Goal: Task Accomplishment & Management: Use online tool/utility

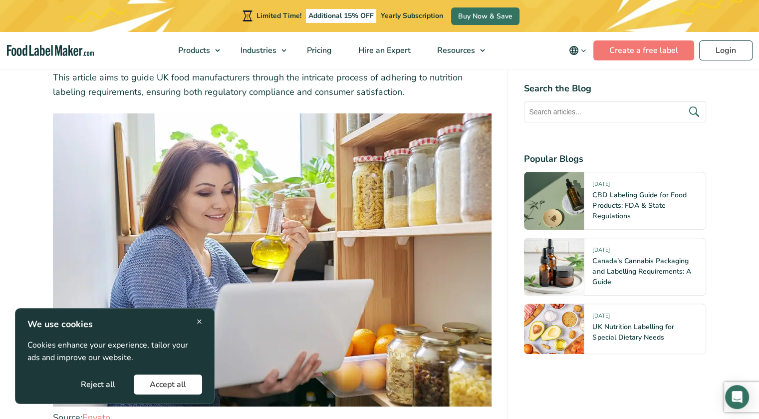
click at [98, 387] on button "Reject all" at bounding box center [98, 384] width 66 height 20
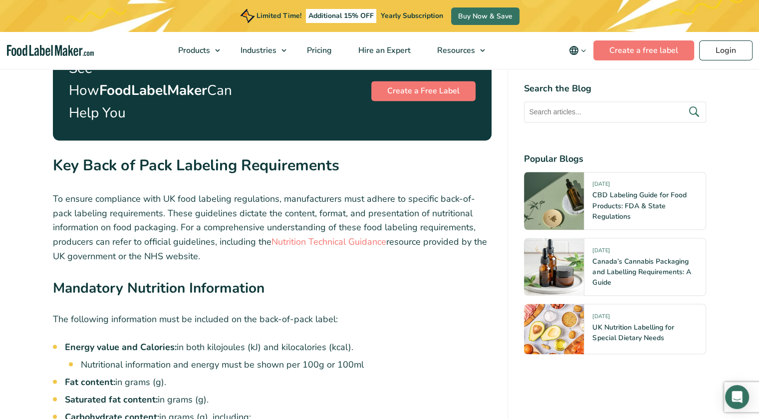
scroll to position [1696, 0]
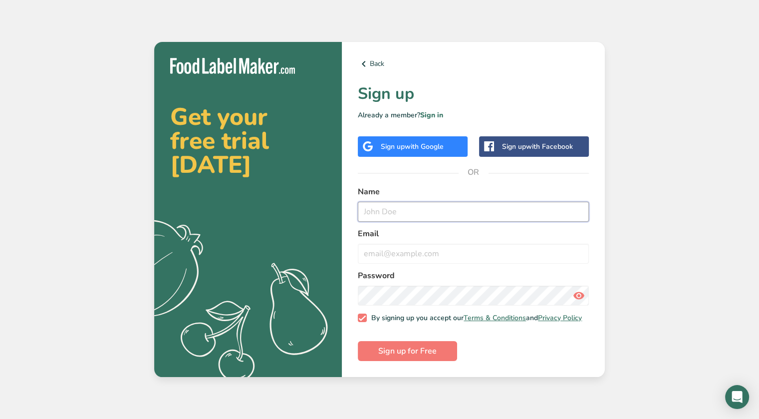
click at [399, 209] on input "text" at bounding box center [473, 212] width 231 height 20
type input "Mary c"
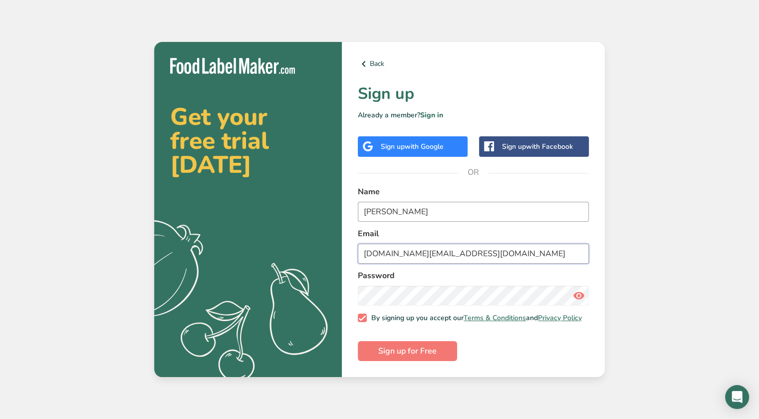
type input "new.englander.uk@outlook.com"
click at [411, 354] on span "Sign up for Free" at bounding box center [407, 351] width 58 height 12
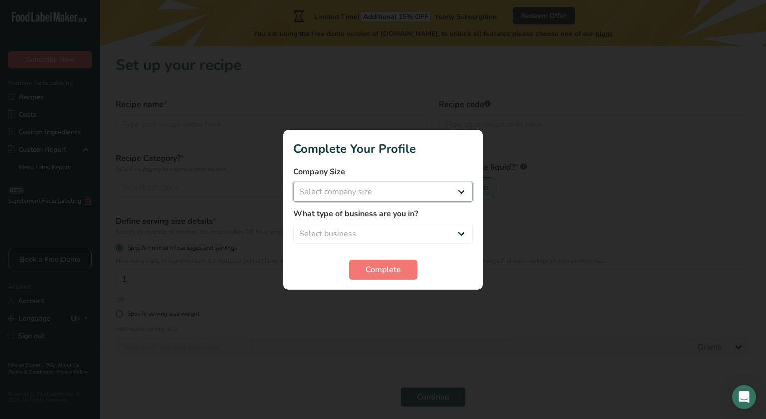
click at [462, 193] on select "Select company size Fewer than 10 Employees 10 to 50 Employees 51 to 500 Employ…" at bounding box center [383, 192] width 180 height 20
select select "1"
click at [293, 182] on select "Select company size Fewer than 10 Employees 10 to 50 Employees 51 to 500 Employ…" at bounding box center [383, 192] width 180 height 20
click at [428, 235] on select "Select business Packaged Food Manufacturer Restaurant & Cafe Bakery Meal Plans …" at bounding box center [383, 233] width 180 height 20
select select "3"
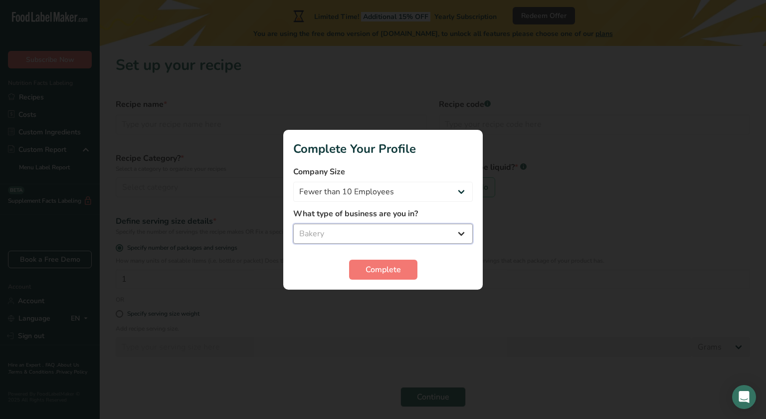
click at [293, 223] on select "Select business Packaged Food Manufacturer Restaurant & Cafe Bakery Meal Plans …" at bounding box center [383, 233] width 180 height 20
click at [380, 263] on button "Complete" at bounding box center [383, 269] width 68 height 20
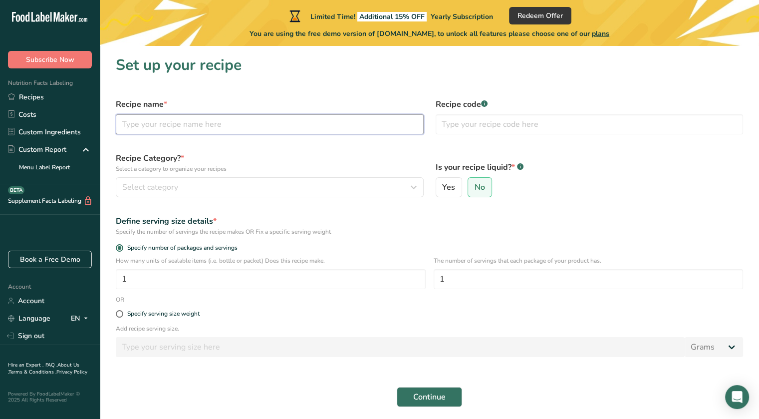
click at [212, 123] on input "text" at bounding box center [270, 124] width 308 height 20
type input "M"
type input "Lime & Mint Macarons"
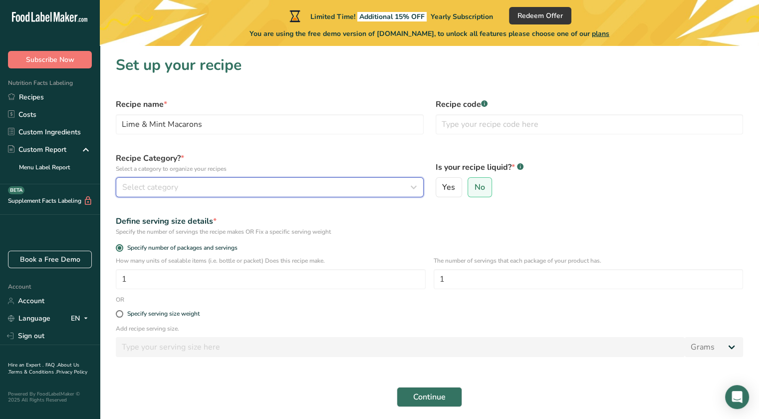
click at [165, 187] on span "Select category" at bounding box center [150, 187] width 56 height 12
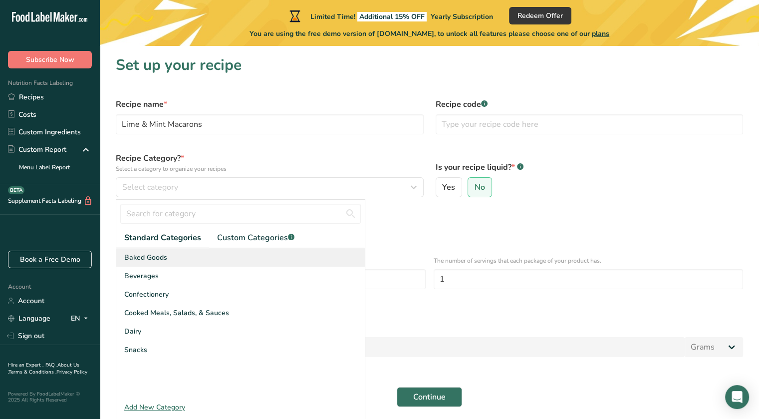
click at [148, 256] on span "Baked Goods" at bounding box center [145, 257] width 43 height 10
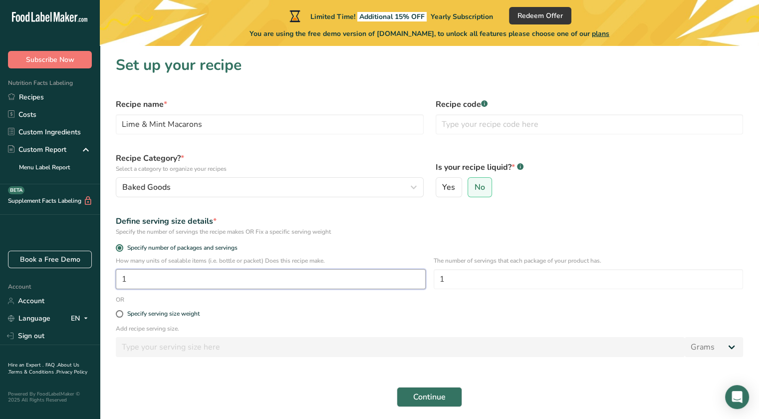
click at [267, 284] on input "1" at bounding box center [271, 279] width 310 height 20
type input "12"
click at [429, 399] on span "Continue" at bounding box center [429, 397] width 32 height 12
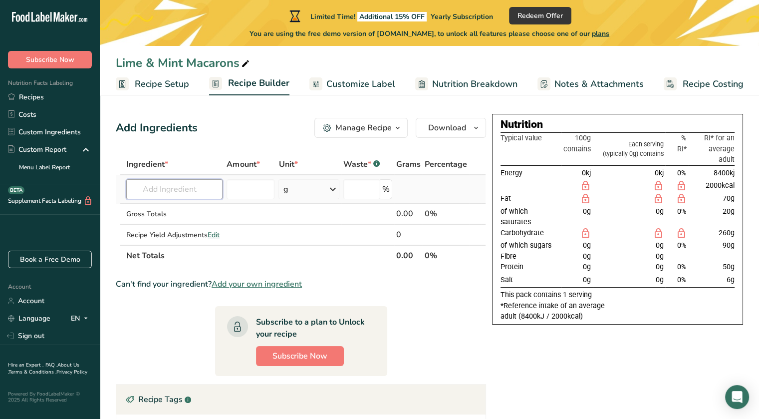
click at [161, 193] on input "text" at bounding box center [174, 189] width 96 height 20
paste input "free"
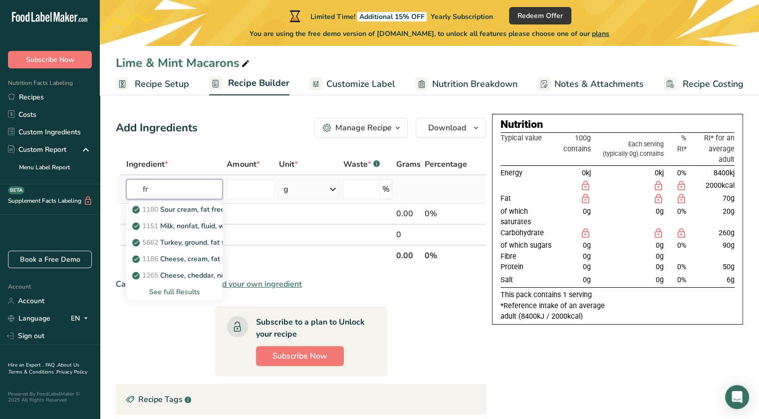
type input "f"
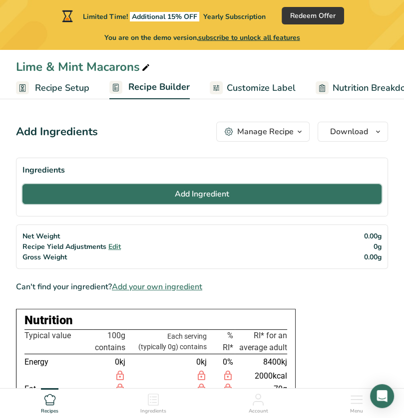
click at [208, 194] on span "Add Ingredient" at bounding box center [202, 194] width 54 height 12
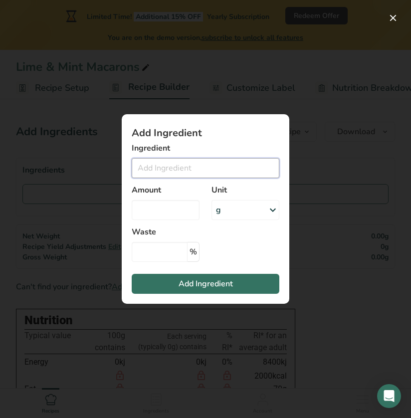
click at [164, 164] on input "Add ingredient modal" at bounding box center [206, 168] width 148 height 20
click at [134, 173] on input "morrisons savers white chocolate" at bounding box center [206, 168] width 148 height 20
drag, startPoint x: 134, startPoint y: 173, endPoint x: 191, endPoint y: 162, distance: 58.4
click at [191, 162] on input "morrisons savers white chocolate" at bounding box center [206, 168] width 148 height 20
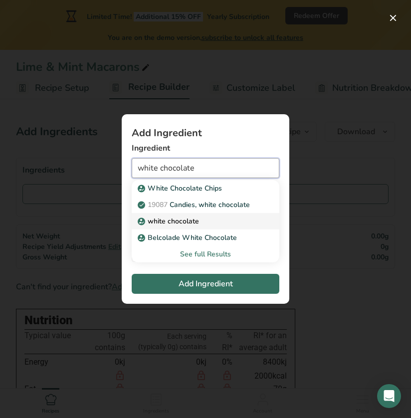
type input "white chocolate"
click at [166, 222] on p "white chocolate" at bounding box center [169, 221] width 59 height 10
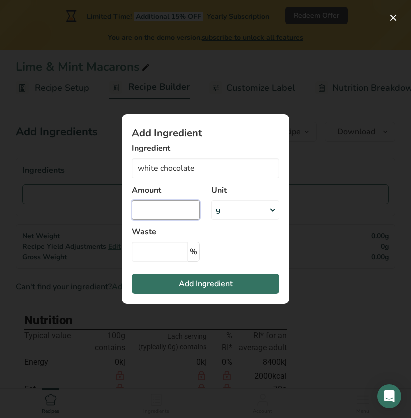
click at [178, 215] on input "Add ingredient modal" at bounding box center [166, 210] width 68 height 20
type input "200"
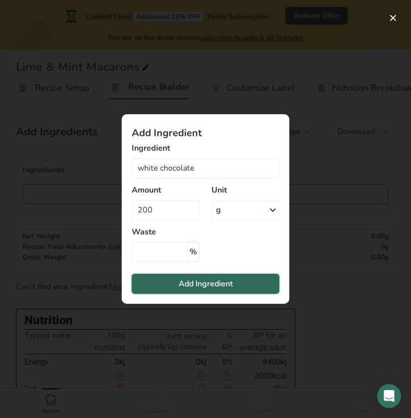
click at [207, 288] on span "Add Ingredient" at bounding box center [206, 284] width 54 height 12
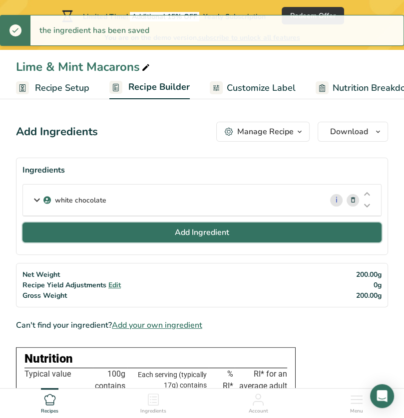
click at [203, 236] on span "Add Ingredient" at bounding box center [202, 232] width 54 height 12
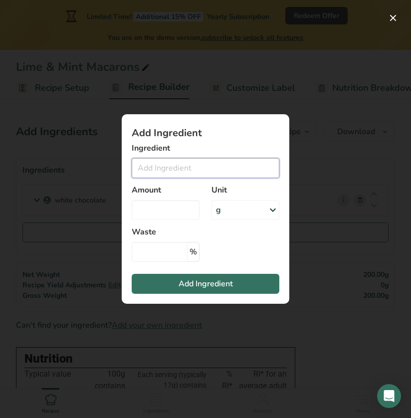
click at [181, 173] on input "Add ingredient modal" at bounding box center [206, 168] width 148 height 20
type input "double cream"
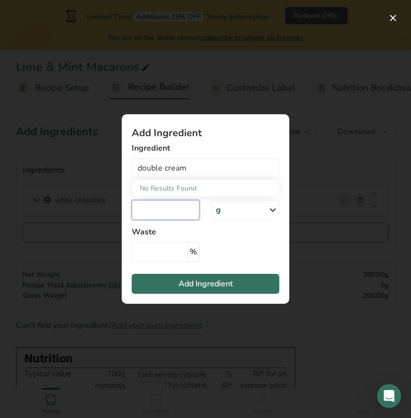
click at [162, 204] on input "Add ingredient modal" at bounding box center [166, 210] width 68 height 20
type input "250"
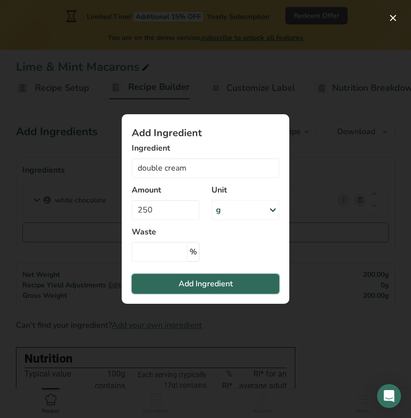
click at [193, 288] on span "Add Ingredient" at bounding box center [206, 284] width 54 height 12
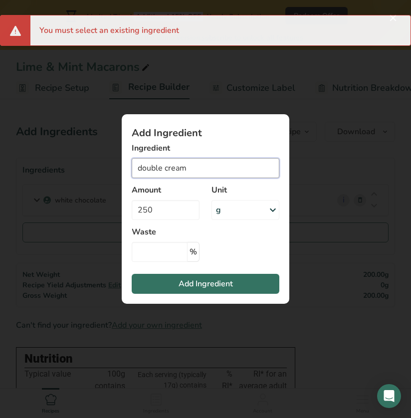
click at [192, 164] on input "double cream" at bounding box center [206, 168] width 148 height 20
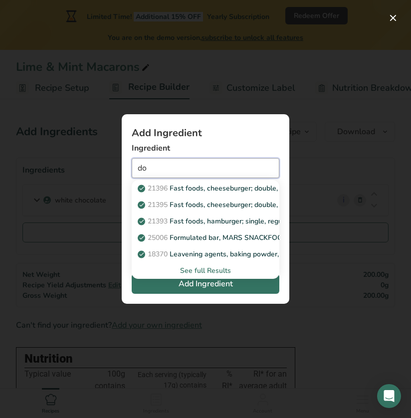
type input "d"
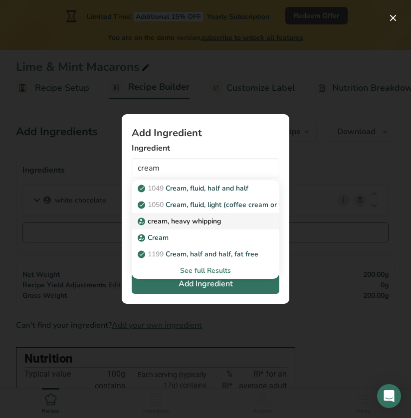
click at [156, 218] on p "cream, heavy whipping" at bounding box center [180, 221] width 81 height 10
type input "cream, heavy whipping"
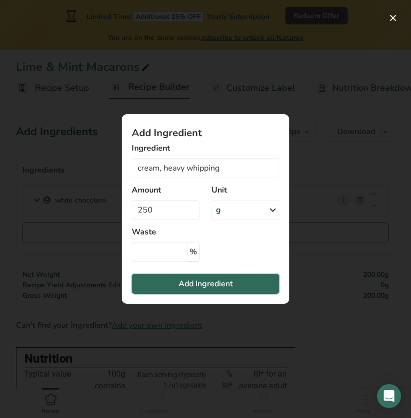
click at [191, 282] on span "Add Ingredient" at bounding box center [206, 284] width 54 height 12
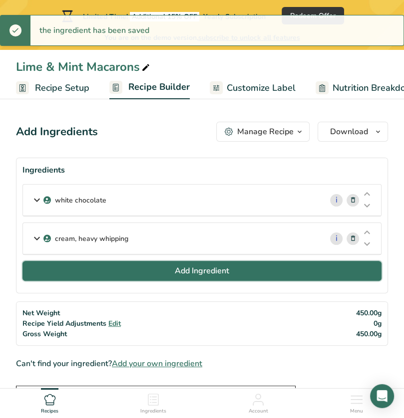
click at [196, 269] on span "Add Ingredient" at bounding box center [202, 271] width 54 height 12
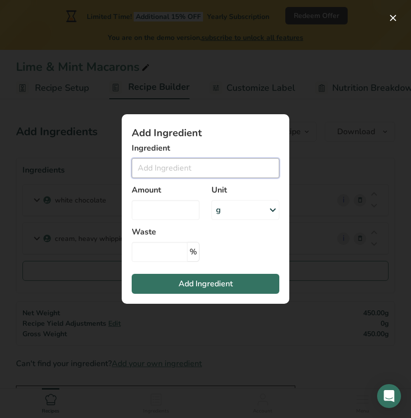
click at [184, 159] on input "Add ingredient modal" at bounding box center [206, 168] width 148 height 20
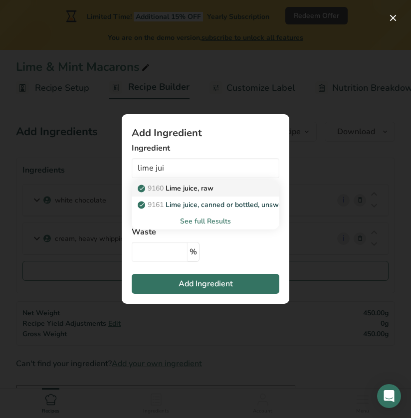
click at [180, 189] on p "9160 Lime juice, raw" at bounding box center [177, 188] width 74 height 10
type input "Lime juice, raw"
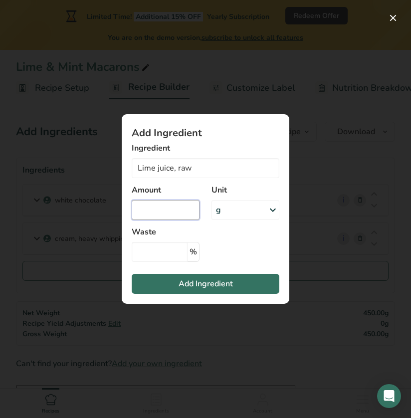
click at [162, 217] on input "Add ingredient modal" at bounding box center [166, 210] width 68 height 20
type input "100"
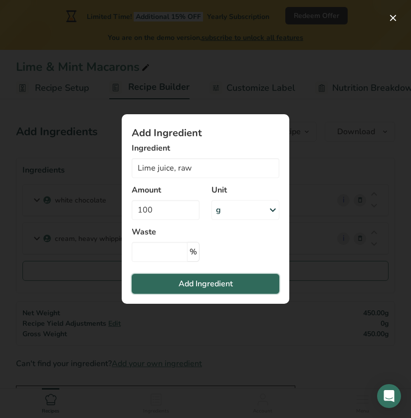
click at [206, 285] on span "Add Ingredient" at bounding box center [206, 284] width 54 height 12
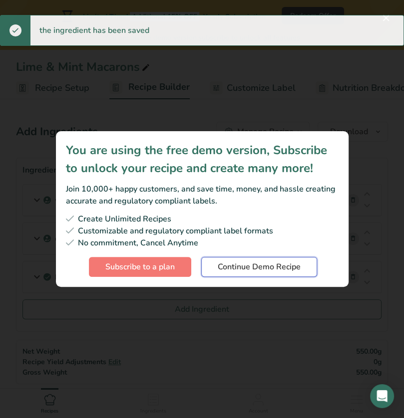
click at [248, 271] on span "Continue Demo Recipe" at bounding box center [258, 267] width 83 height 12
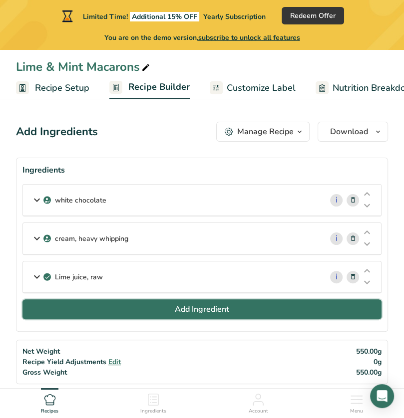
click at [185, 306] on span "Add Ingredient" at bounding box center [202, 309] width 54 height 12
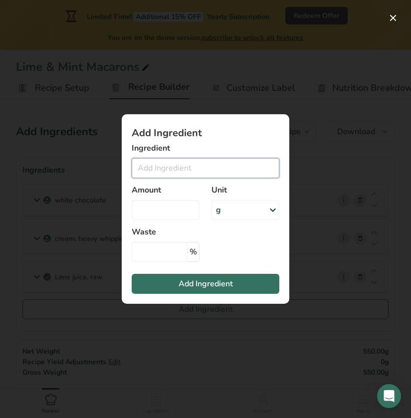
click at [163, 167] on input "Add ingredient modal" at bounding box center [206, 168] width 148 height 20
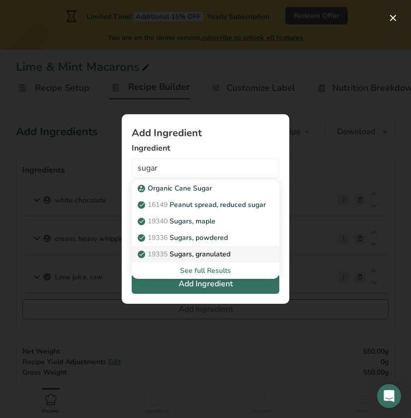
click at [207, 257] on p "19335 Sugars, granulated" at bounding box center [185, 254] width 91 height 10
type input "Sugars, granulated"
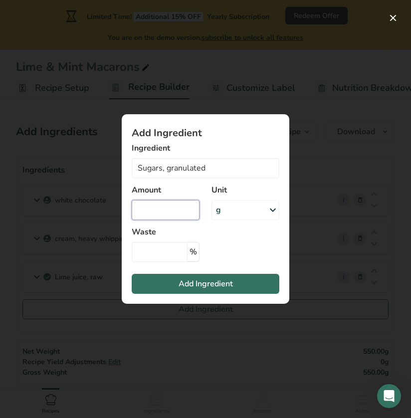
click at [160, 204] on input "Add ingredient modal" at bounding box center [166, 210] width 68 height 20
type input "170"
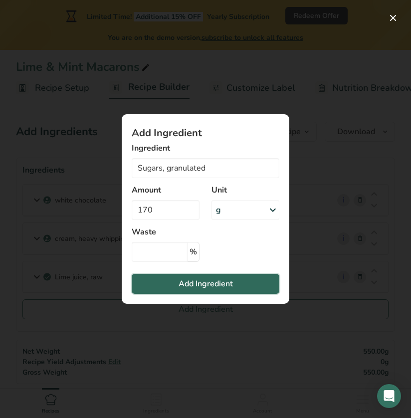
click at [202, 279] on span "Add Ingredient" at bounding box center [206, 284] width 54 height 12
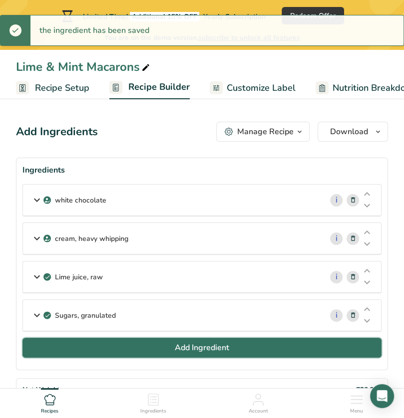
click at [195, 346] on span "Add Ingredient" at bounding box center [202, 348] width 54 height 12
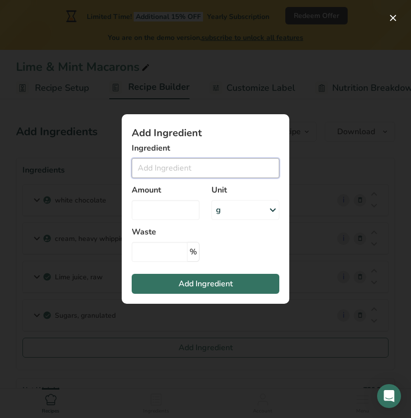
click at [159, 169] on input "Add ingredient modal" at bounding box center [206, 168] width 148 height 20
type input "c"
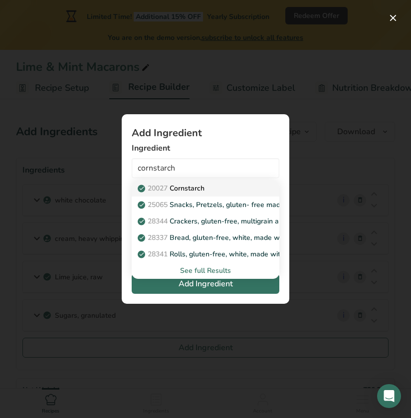
click at [163, 186] on span "20027" at bounding box center [158, 188] width 20 height 9
type input "Cornstarch"
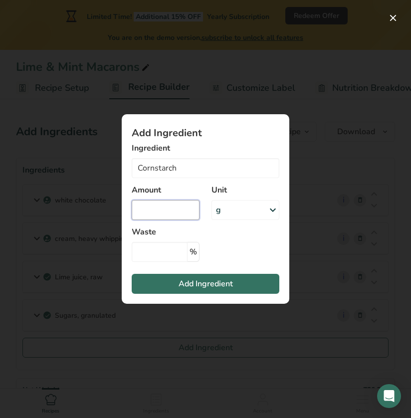
click at [161, 205] on input "Add ingredient modal" at bounding box center [166, 210] width 68 height 20
type input "10"
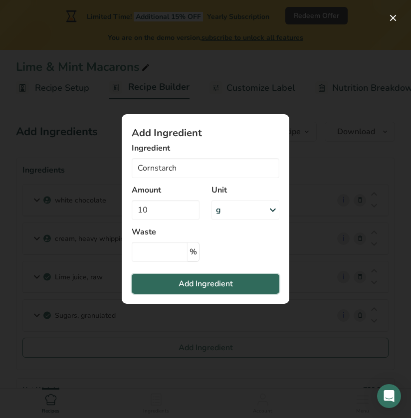
click at [197, 280] on span "Add Ingredient" at bounding box center [206, 284] width 54 height 12
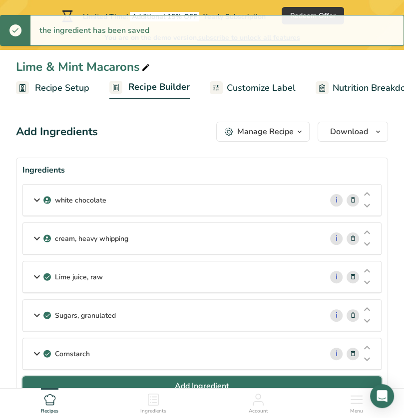
click at [192, 383] on span "Add Ingredient" at bounding box center [202, 386] width 54 height 12
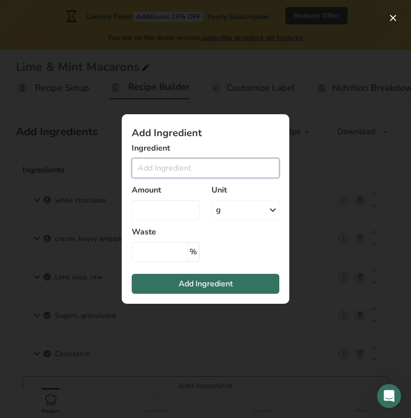
click at [189, 178] on input "Add ingredient modal" at bounding box center [206, 168] width 148 height 20
type input "g"
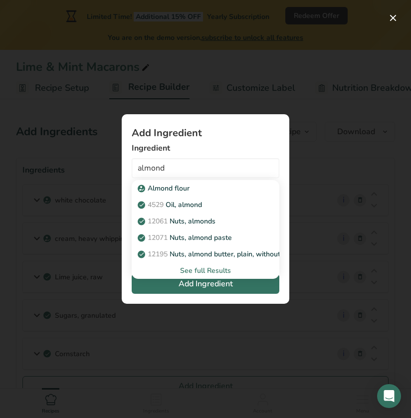
click at [209, 269] on div "See full Results" at bounding box center [206, 270] width 132 height 10
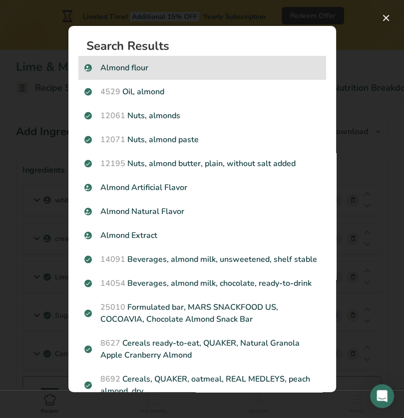
click at [137, 63] on p "Almond flour" at bounding box center [201, 68] width 235 height 12
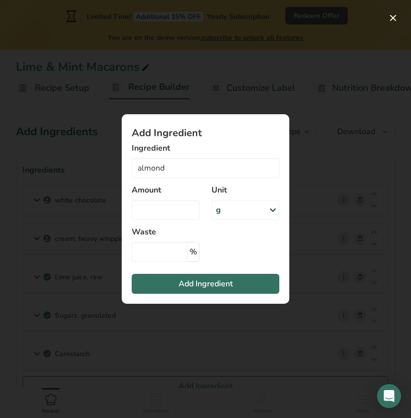
type input "Almond flour"
click at [155, 208] on input "Add ingredient modal" at bounding box center [166, 210] width 68 height 20
type input "150"
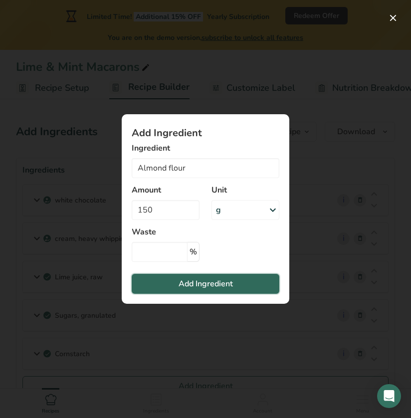
click at [186, 279] on span "Add Ingredient" at bounding box center [206, 284] width 54 height 12
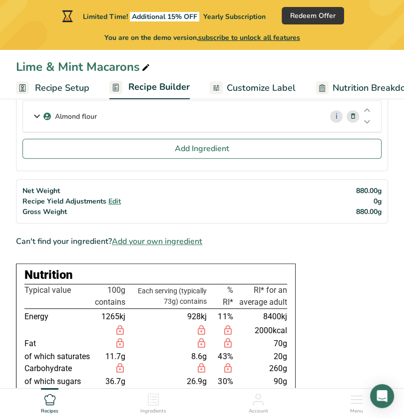
scroll to position [268, 0]
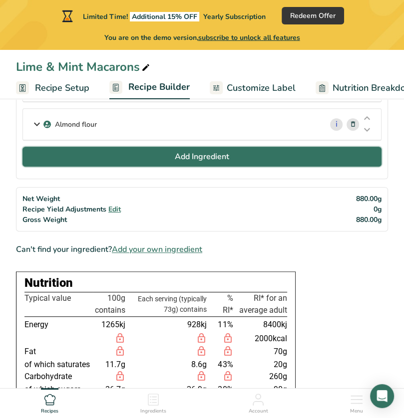
click at [195, 157] on span "Add Ingredient" at bounding box center [202, 157] width 54 height 12
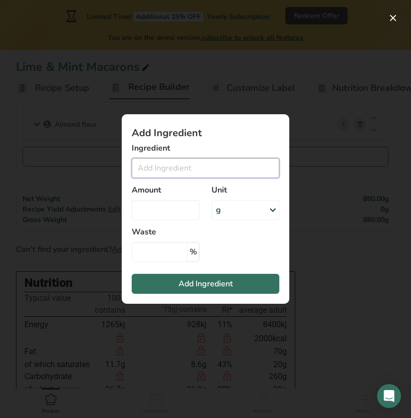
click at [194, 163] on input "Add ingredient modal" at bounding box center [206, 168] width 148 height 20
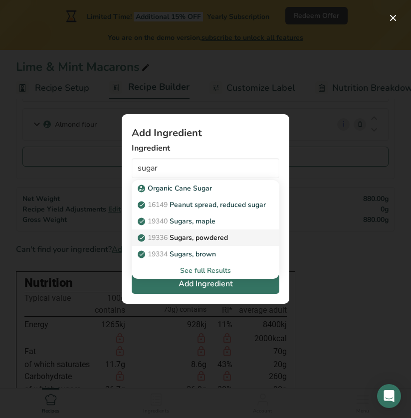
click at [202, 236] on p "19336 Sugars, powdered" at bounding box center [184, 237] width 88 height 10
type input "Sugars, powdered"
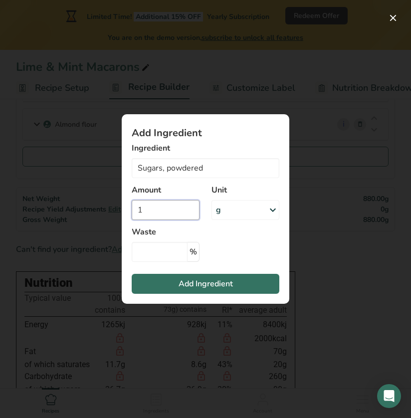
click at [159, 206] on input "1" at bounding box center [166, 210] width 68 height 20
type input "150"
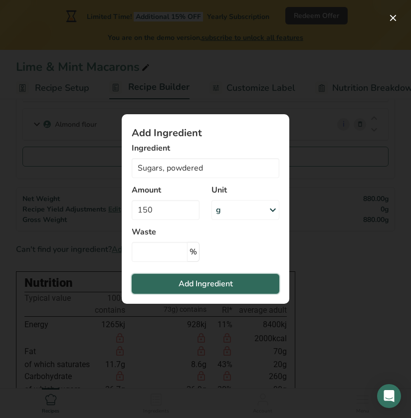
click at [208, 287] on span "Add Ingredient" at bounding box center [206, 284] width 54 height 12
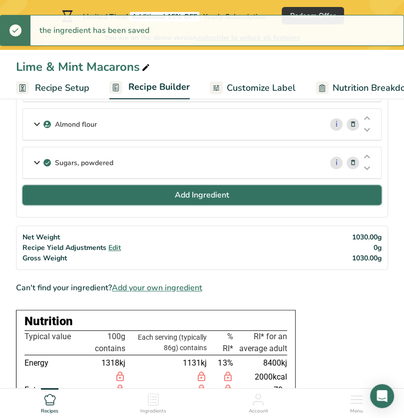
click at [211, 197] on span "Add Ingredient" at bounding box center [202, 195] width 54 height 12
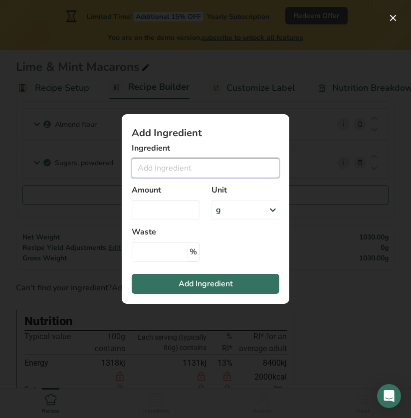
click at [176, 171] on input "Add ingredient modal" at bounding box center [206, 168] width 148 height 20
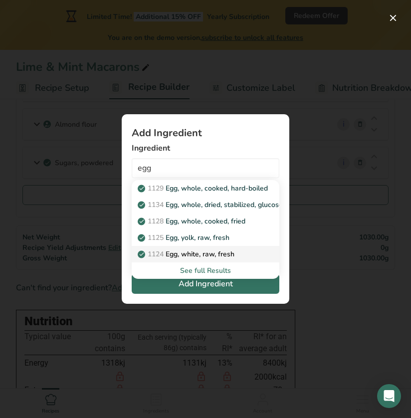
click at [183, 255] on p "1124 Egg, white, raw, fresh" at bounding box center [187, 254] width 95 height 10
type input "Egg, white, raw, fresh"
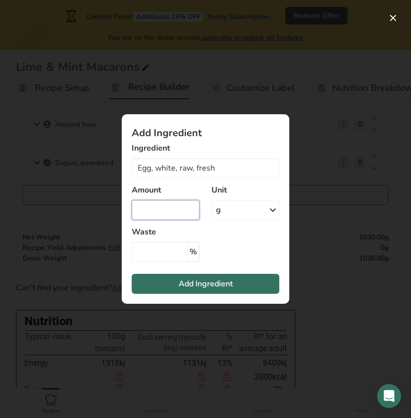
click at [168, 210] on input "Add ingredient modal" at bounding box center [166, 210] width 68 height 20
type input "110"
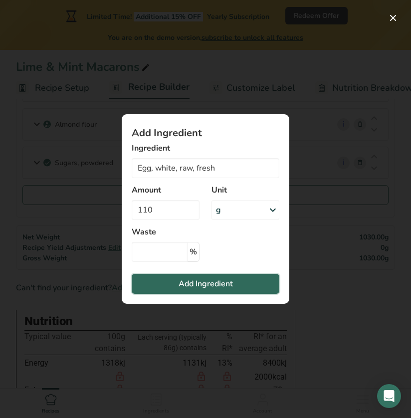
click at [176, 280] on button "Add Ingredient" at bounding box center [206, 284] width 148 height 20
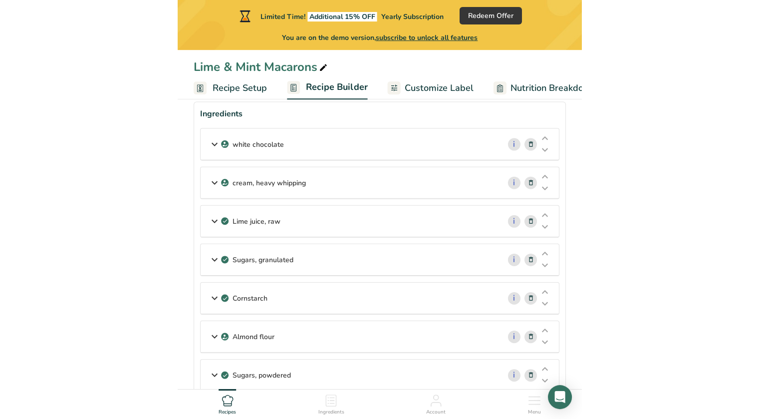
scroll to position [0, 0]
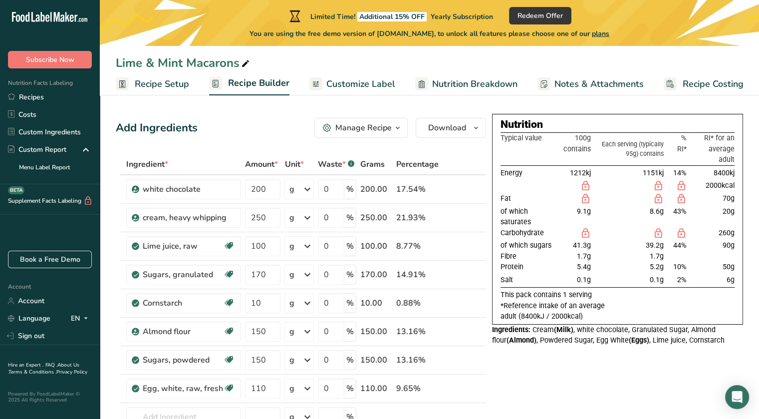
click at [347, 86] on span "Customize Label" at bounding box center [360, 83] width 69 height 13
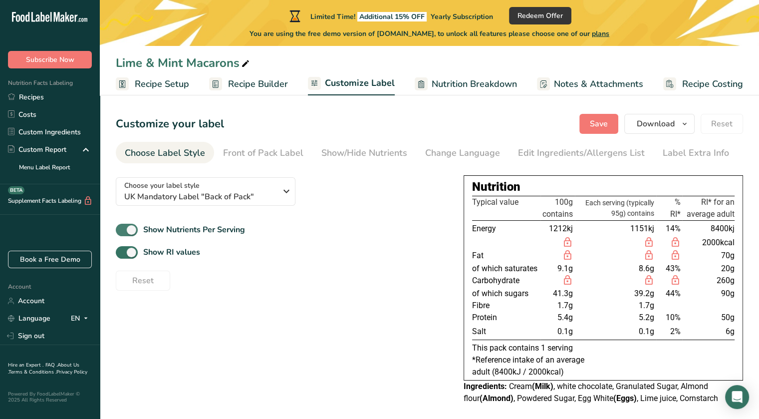
click at [121, 226] on span at bounding box center [127, 229] width 22 height 12
click at [121, 226] on input "Show Nutrients Per Serving" at bounding box center [119, 229] width 6 height 6
checkbox input "false"
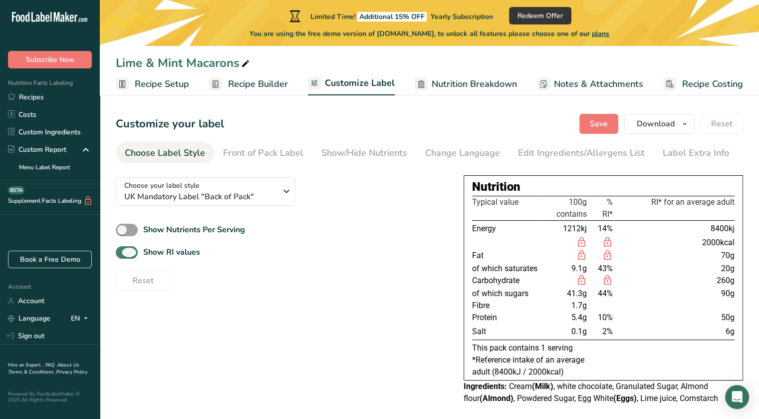
click at [119, 254] on span at bounding box center [127, 252] width 22 height 12
click at [119, 254] on input "Show RI values" at bounding box center [119, 252] width 6 height 6
checkbox input "false"
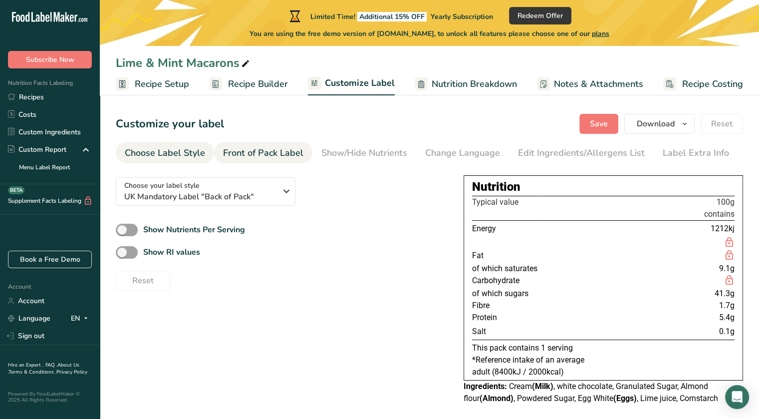
click at [285, 157] on div "Front of Pack Label" at bounding box center [263, 152] width 80 height 13
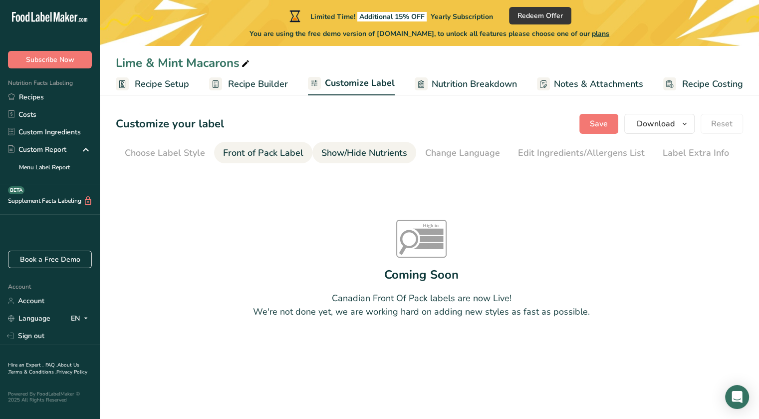
click at [334, 154] on div "Show/Hide Nutrients" at bounding box center [364, 152] width 86 height 13
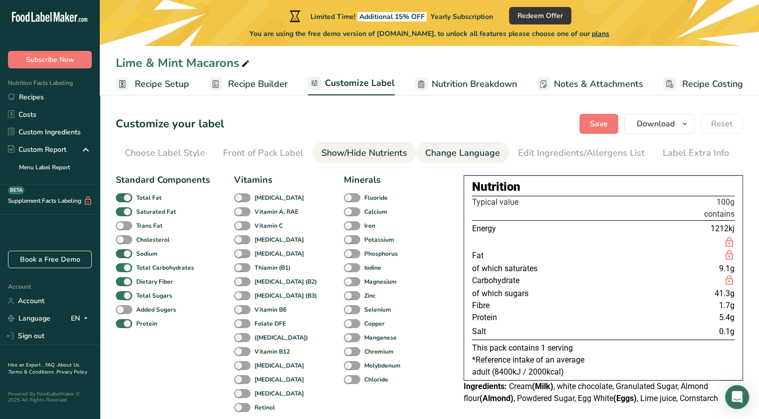
click at [442, 143] on link "Change Language" at bounding box center [462, 153] width 75 height 22
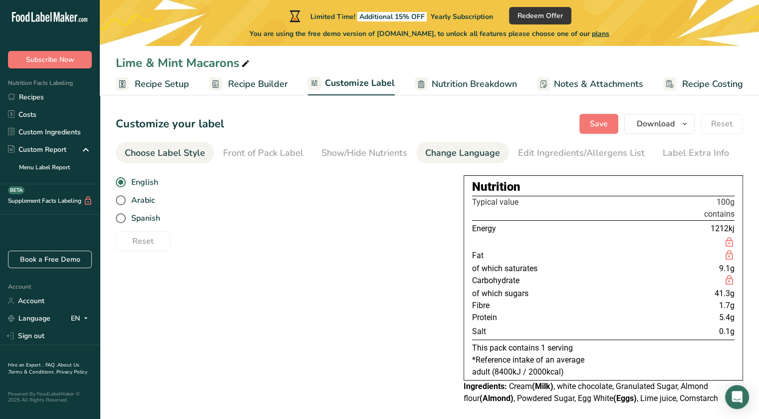
click at [165, 148] on div "Choose Label Style" at bounding box center [165, 152] width 80 height 13
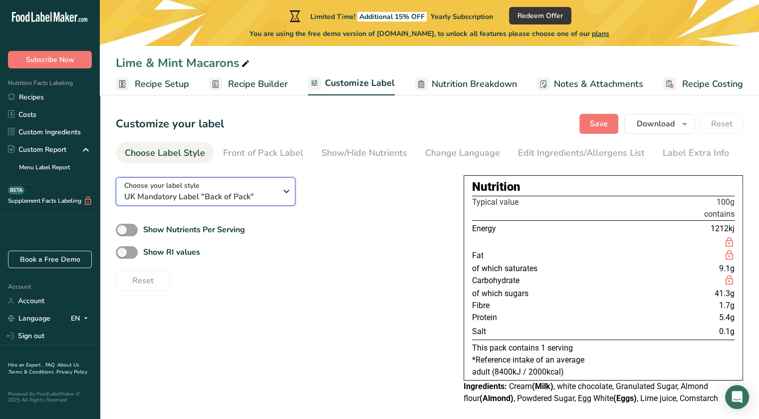
click at [285, 192] on icon "button" at bounding box center [286, 191] width 12 height 18
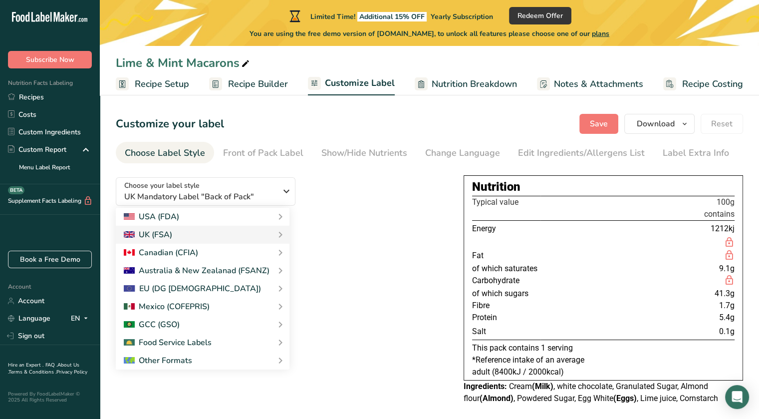
click at [344, 215] on div "Choose your label style UK Mandatory Label "Back of Pack" USA (FDA) Standard FD…" at bounding box center [282, 229] width 332 height 121
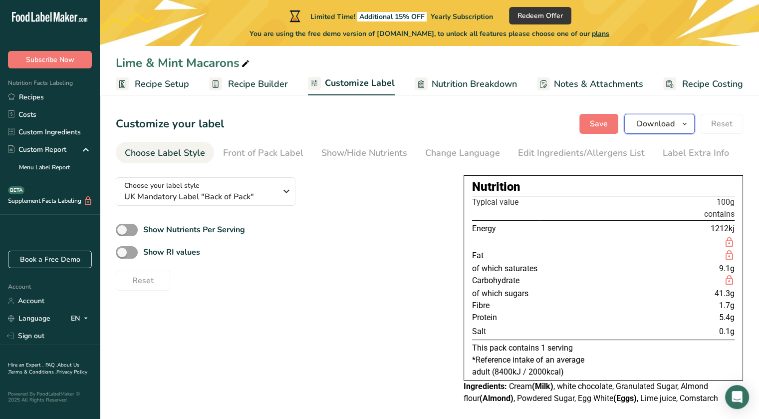
click at [683, 129] on icon "button" at bounding box center [684, 124] width 8 height 12
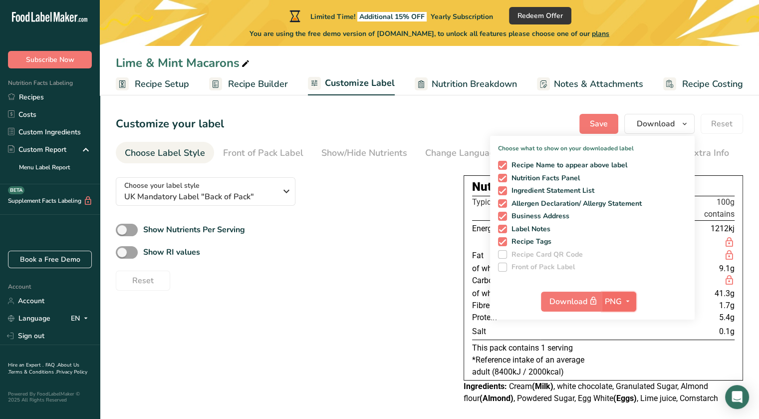
click at [622, 303] on span "PNG" at bounding box center [613, 301] width 17 height 12
click at [621, 319] on link "PNG" at bounding box center [620, 321] width 32 height 16
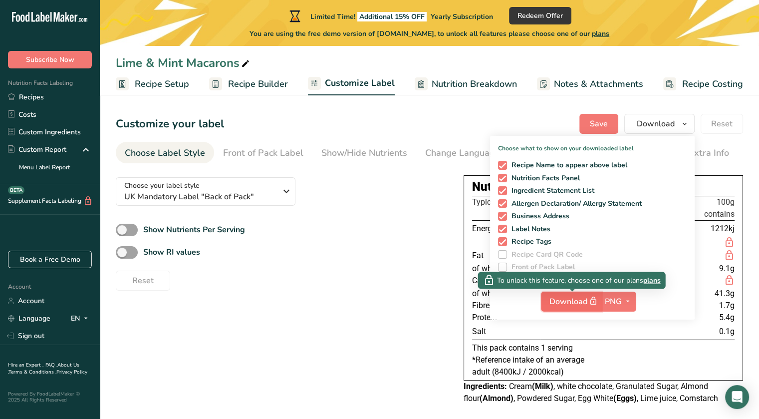
click at [574, 304] on span "Download" at bounding box center [574, 301] width 50 height 12
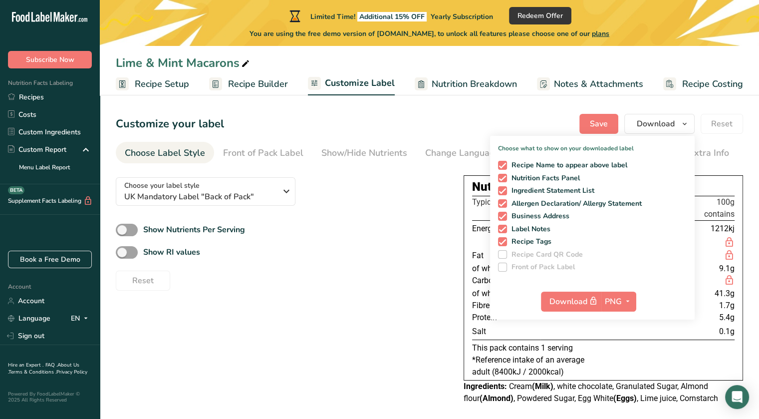
click at [382, 225] on div "Show Nutrients Per Serving" at bounding box center [282, 229] width 332 height 16
